Goal: Navigation & Orientation: Find specific page/section

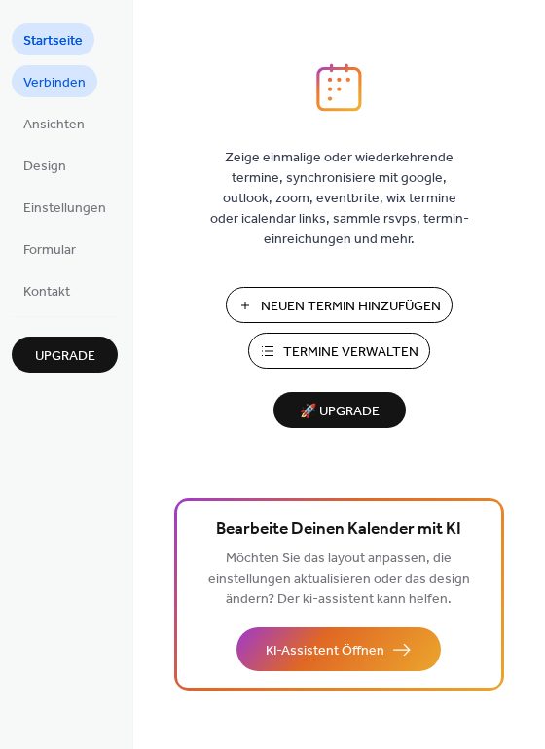
click at [62, 73] on span "Verbinden" at bounding box center [54, 83] width 62 height 20
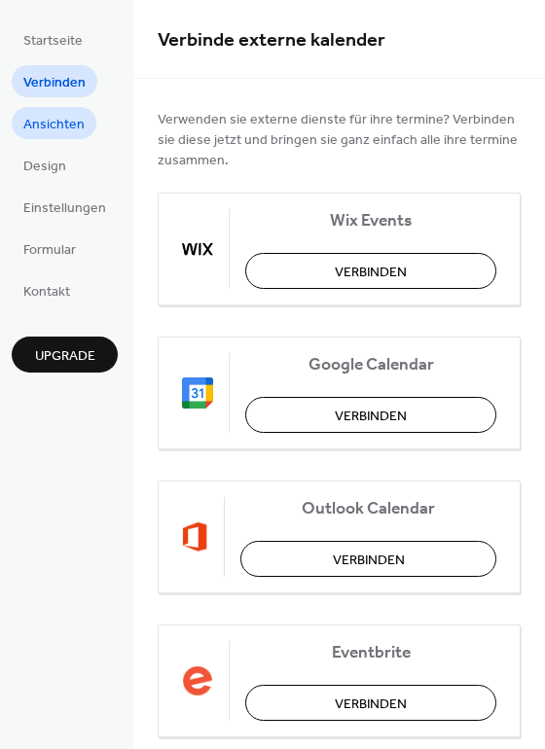
click at [66, 125] on span "Ansichten" at bounding box center [53, 125] width 61 height 20
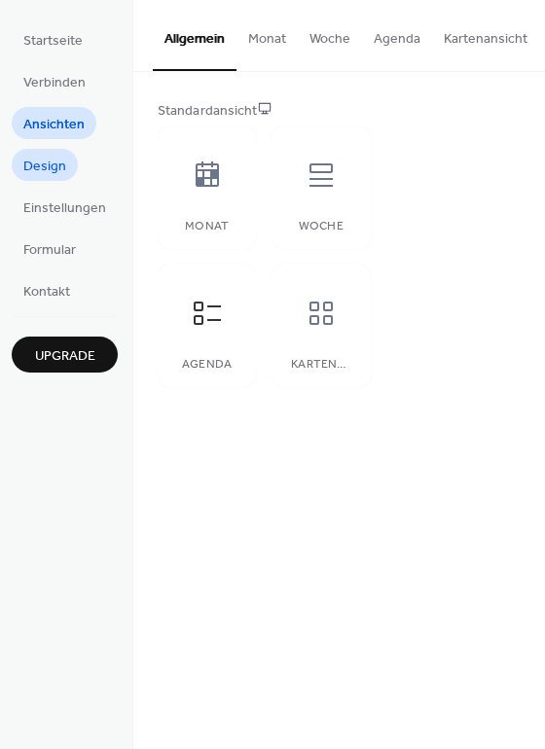
click at [40, 172] on span "Design" at bounding box center [44, 167] width 43 height 20
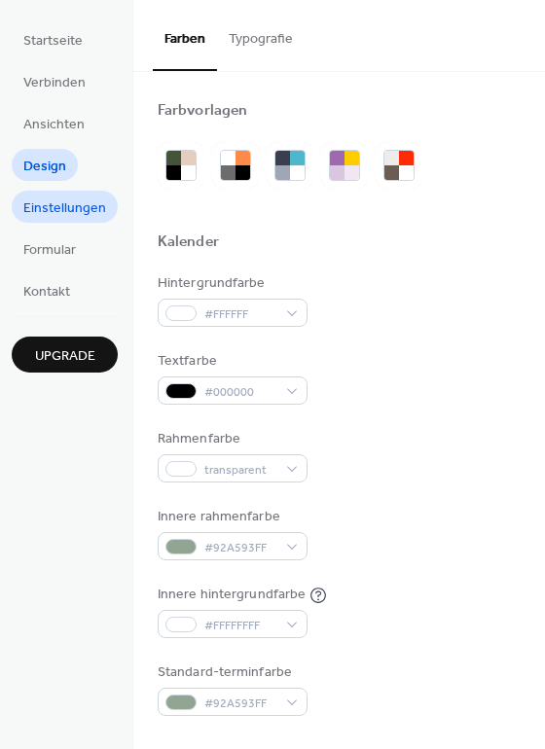
click at [56, 211] on span "Einstellungen" at bounding box center [64, 209] width 83 height 20
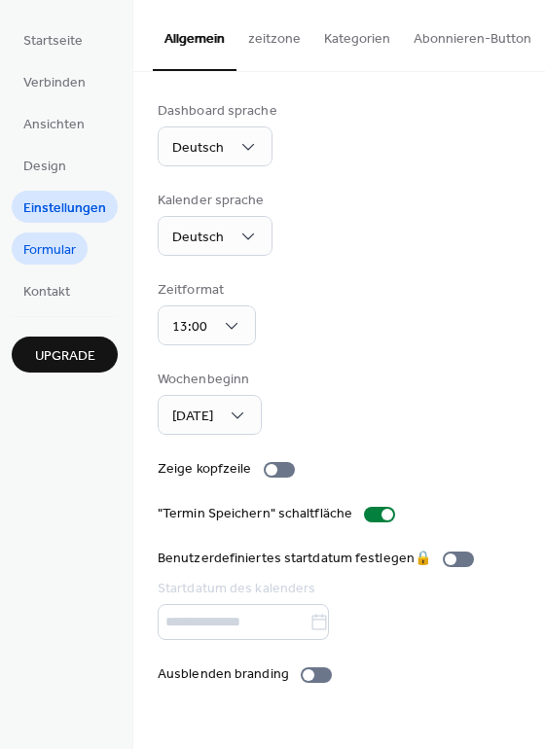
click at [58, 240] on span "Formular" at bounding box center [49, 250] width 53 height 20
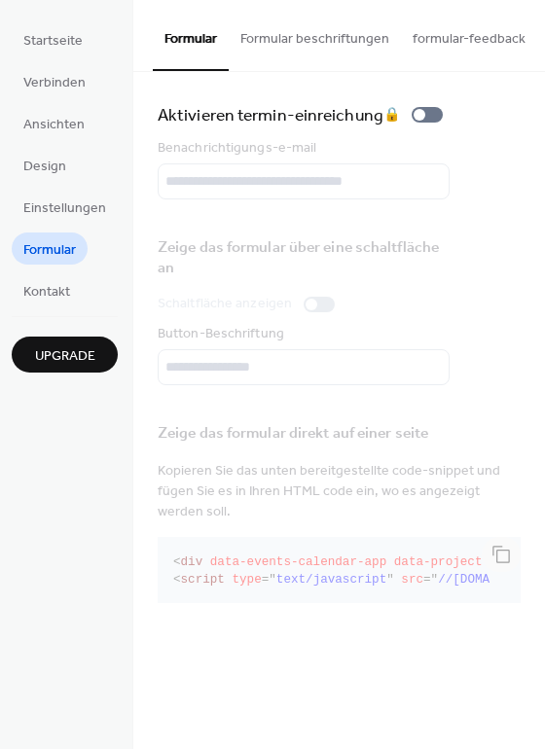
click at [59, 273] on ul "Startseite Verbinden Ansichten Design Einstellungen Formular Kontakt" at bounding box center [65, 164] width 106 height 283
click at [66, 282] on span "Kontakt" at bounding box center [46, 292] width 47 height 20
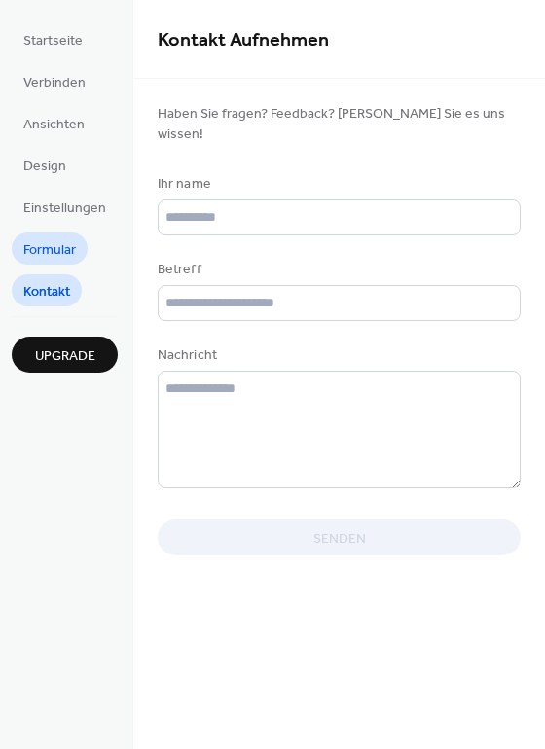
click at [47, 242] on span "Formular" at bounding box center [49, 250] width 53 height 20
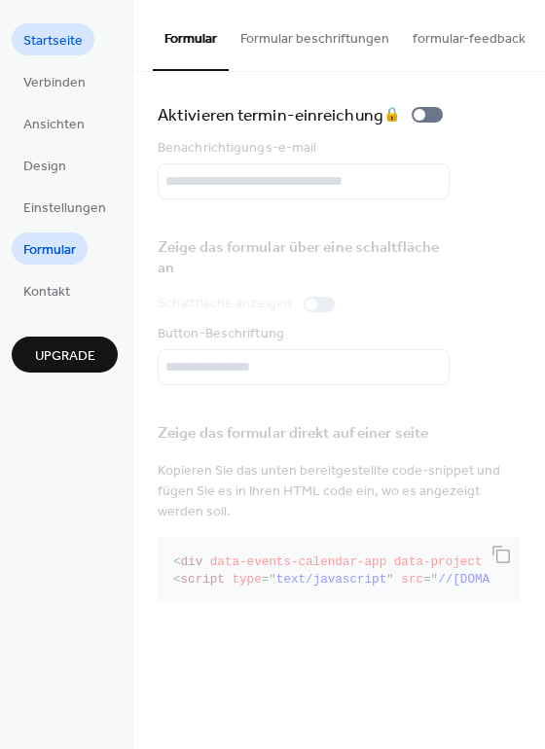
click at [63, 24] on link "Startseite" at bounding box center [53, 39] width 83 height 32
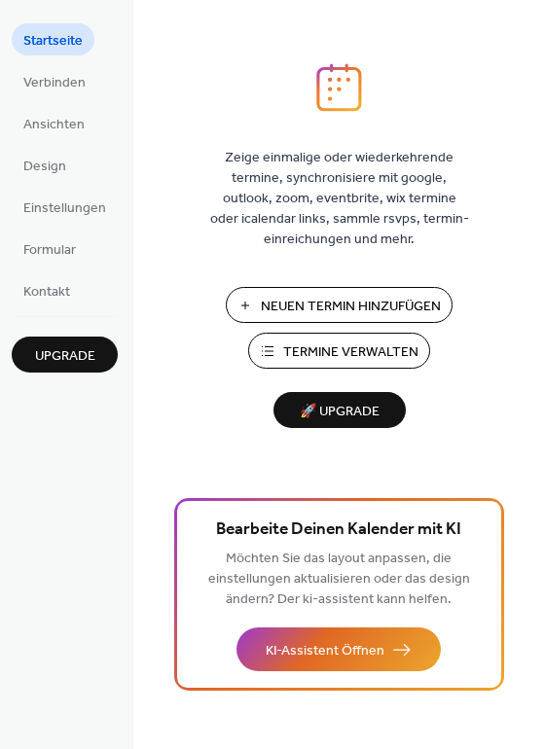
click at [325, 364] on button "Termine Verwalten" at bounding box center [339, 351] width 182 height 36
